Goal: Transaction & Acquisition: Purchase product/service

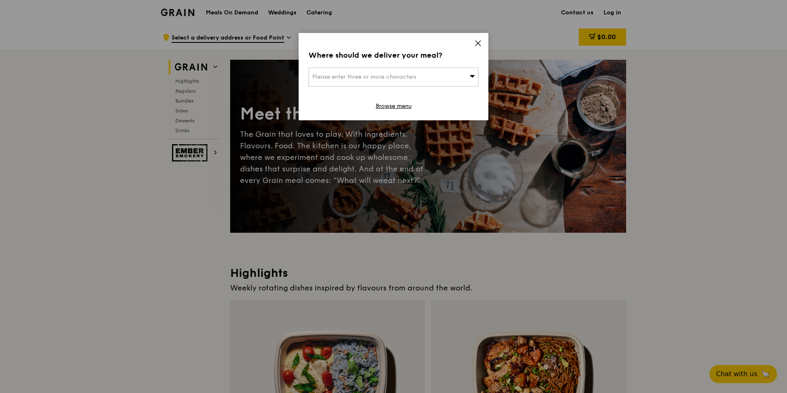
click at [477, 41] on icon at bounding box center [477, 43] width 7 height 7
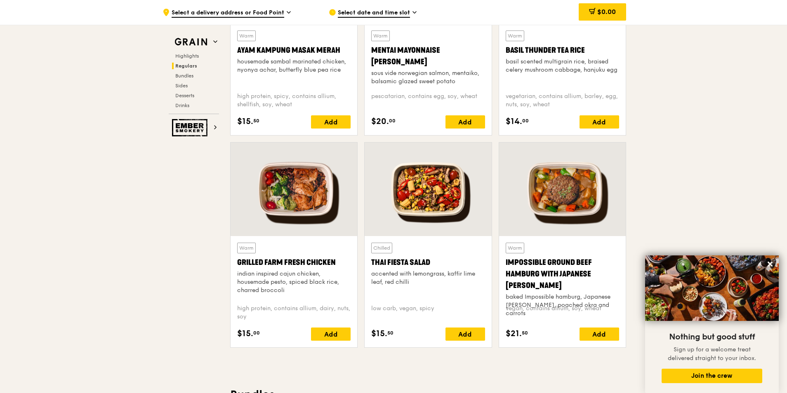
scroll to position [701, 0]
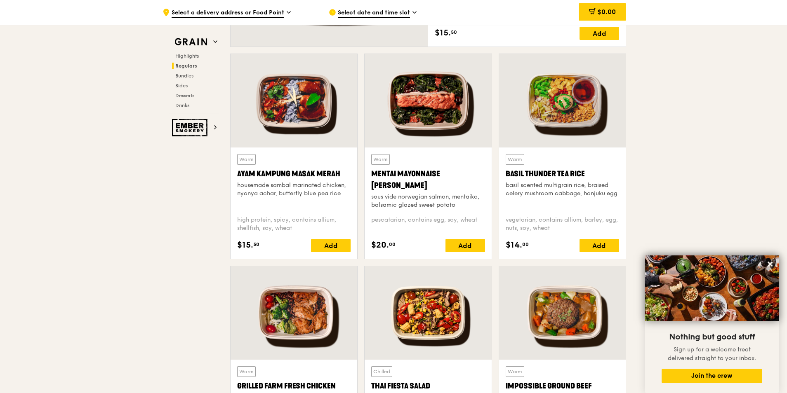
drag, startPoint x: 424, startPoint y: 186, endPoint x: 373, endPoint y: 172, distance: 53.1
click at [373, 172] on div "Mentai Mayonnaise [PERSON_NAME]" at bounding box center [427, 179] width 113 height 23
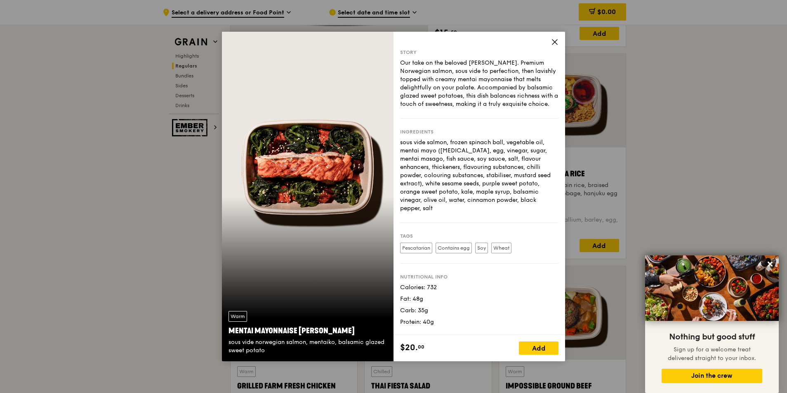
click at [461, 88] on div "Our take on the beloved [PERSON_NAME]. Premium Norwegian salmon, sous vide to p…" at bounding box center [479, 83] width 158 height 49
click at [440, 106] on div "Our take on the beloved [PERSON_NAME]. Premium Norwegian salmon, sous vide to p…" at bounding box center [479, 83] width 158 height 49
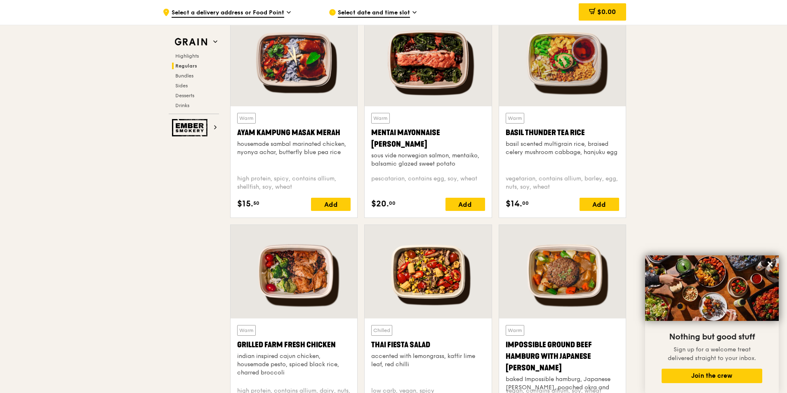
scroll to position [784, 0]
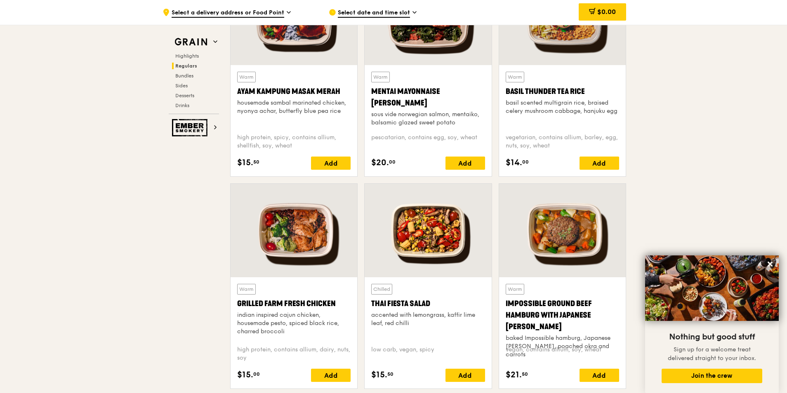
click at [270, 301] on div "Grilled Farm Fresh Chicken" at bounding box center [293, 304] width 113 height 12
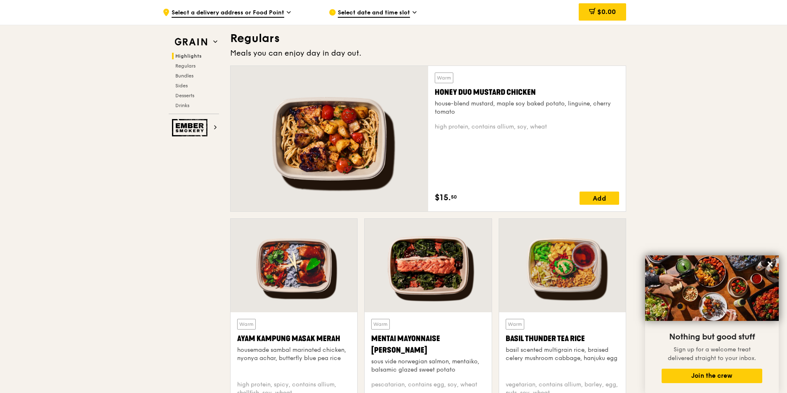
scroll to position [454, 0]
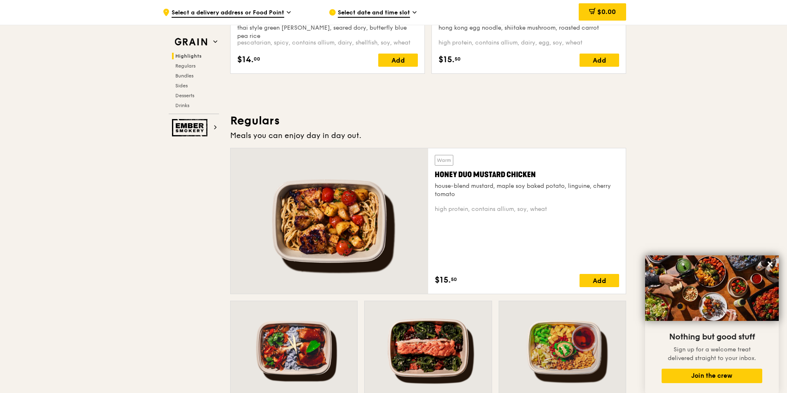
click at [512, 185] on div "house-blend mustard, maple soy baked potato, linguine, cherry tomato" at bounding box center [527, 190] width 184 height 16
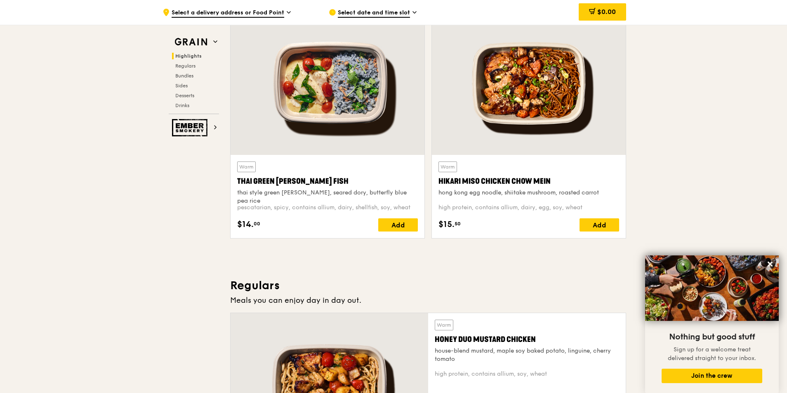
scroll to position [247, 0]
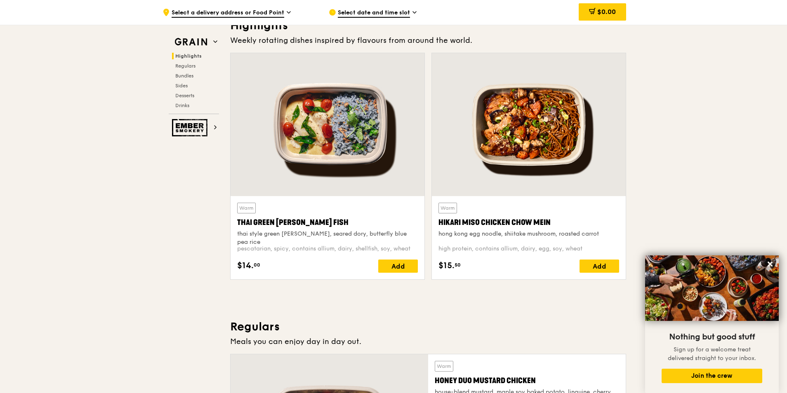
click at [518, 225] on div "Hikari Miso Chicken Chow Mein" at bounding box center [528, 223] width 181 height 12
click at [299, 224] on div "Thai Green [PERSON_NAME] Fish" at bounding box center [327, 223] width 181 height 12
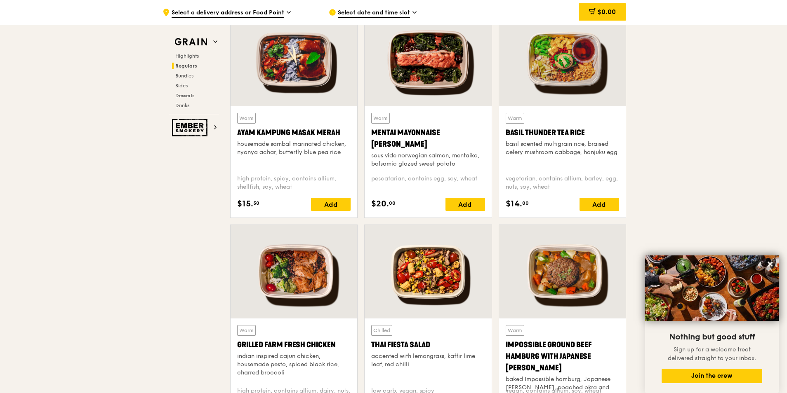
scroll to position [784, 0]
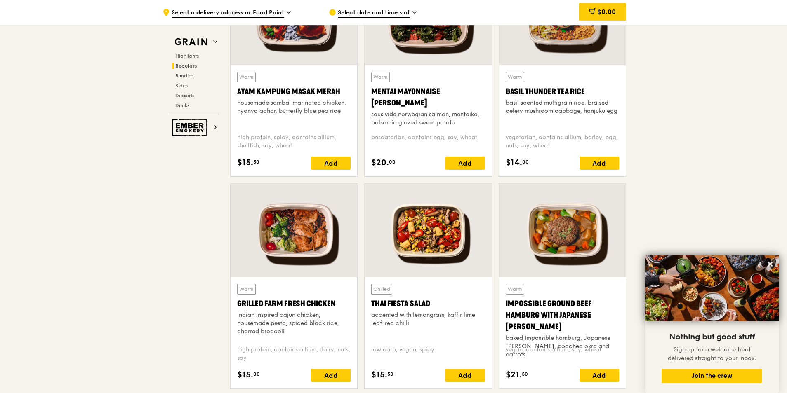
click at [539, 313] on div "Impossible Ground Beef Hamburg with Japanese [PERSON_NAME]" at bounding box center [562, 315] width 113 height 35
click at [432, 313] on div "accented with lemongrass, kaffir lime leaf, red chilli" at bounding box center [427, 319] width 113 height 16
click at [542, 108] on div "basil scented multigrain rice, braised celery mushroom cabbage, hanjuku egg" at bounding box center [562, 107] width 113 height 16
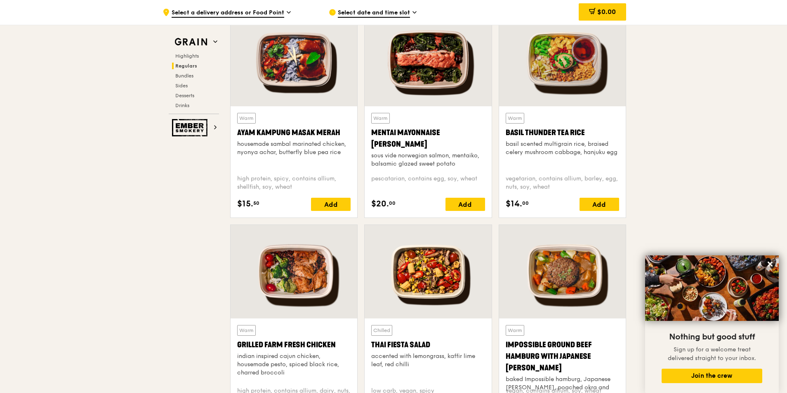
click at [389, 139] on div "Mentai Mayonnaise [PERSON_NAME]" at bounding box center [427, 138] width 113 height 23
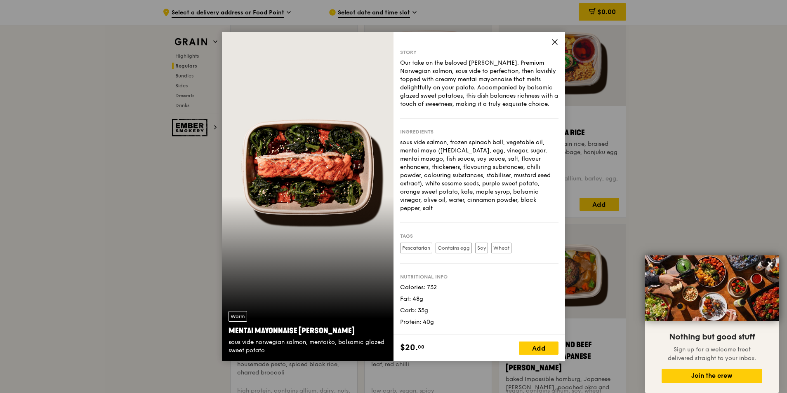
click at [430, 159] on div "sous vide salmon, frozen spinach ball, vegetable oil, mentai mayo ([MEDICAL_DAT…" at bounding box center [479, 176] width 158 height 74
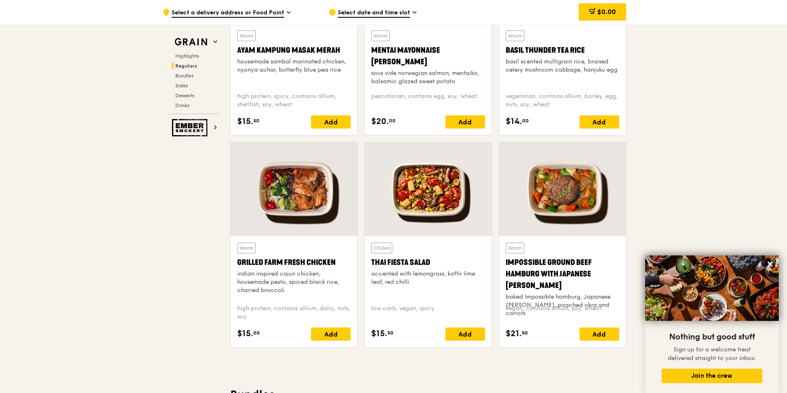
scroll to position [660, 0]
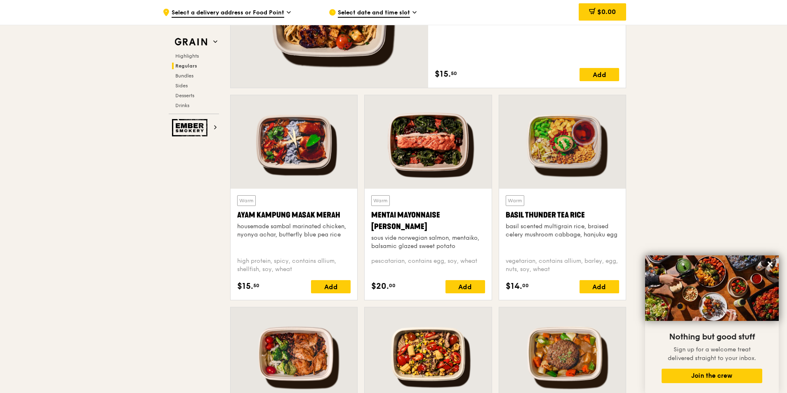
click at [412, 256] on div "Warm Mentai Mayonnaise Aburi Salmon sous vide norwegian salmon, mentaiko, balsa…" at bounding box center [427, 244] width 113 height 98
click at [405, 229] on div "Mentai Mayonnaise [PERSON_NAME]" at bounding box center [427, 220] width 113 height 23
